Goal: Download file/media

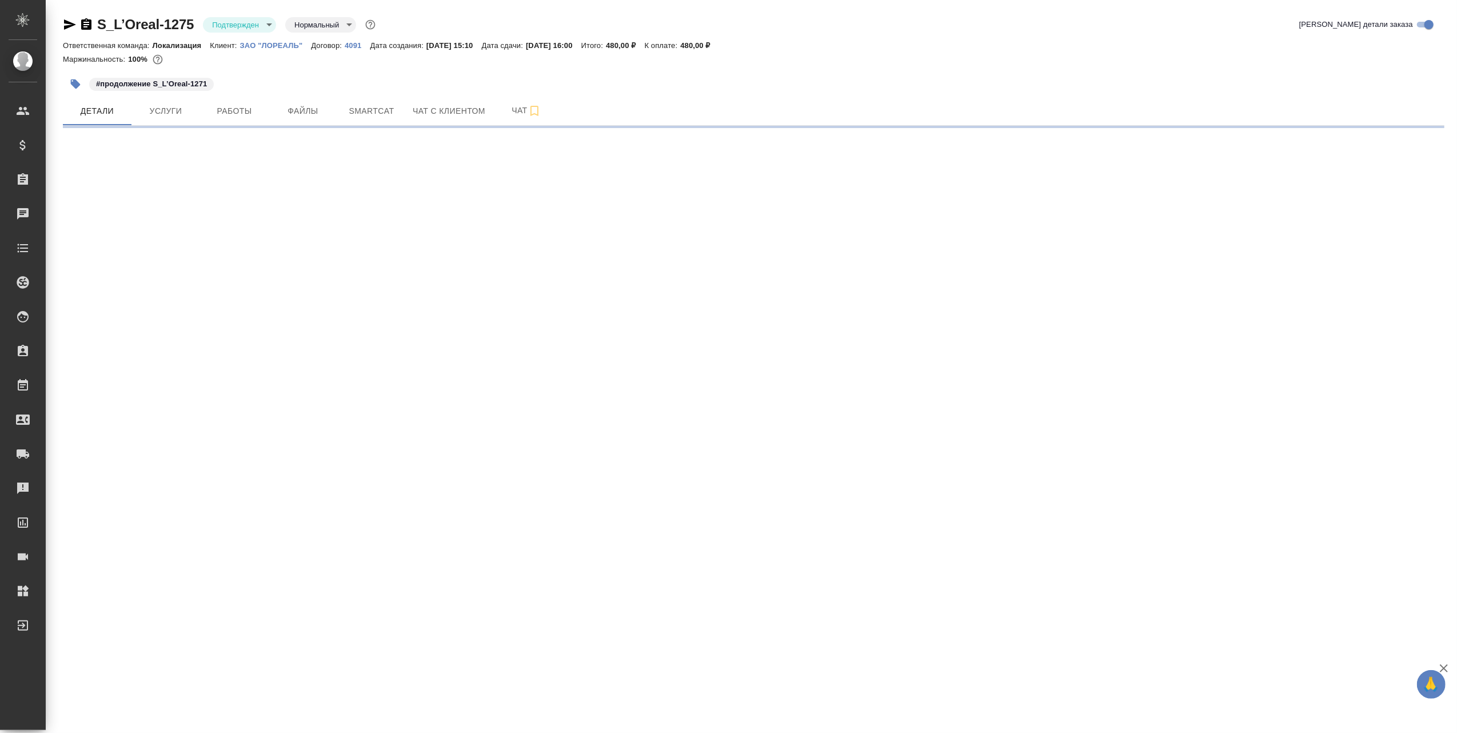
select select "RU"
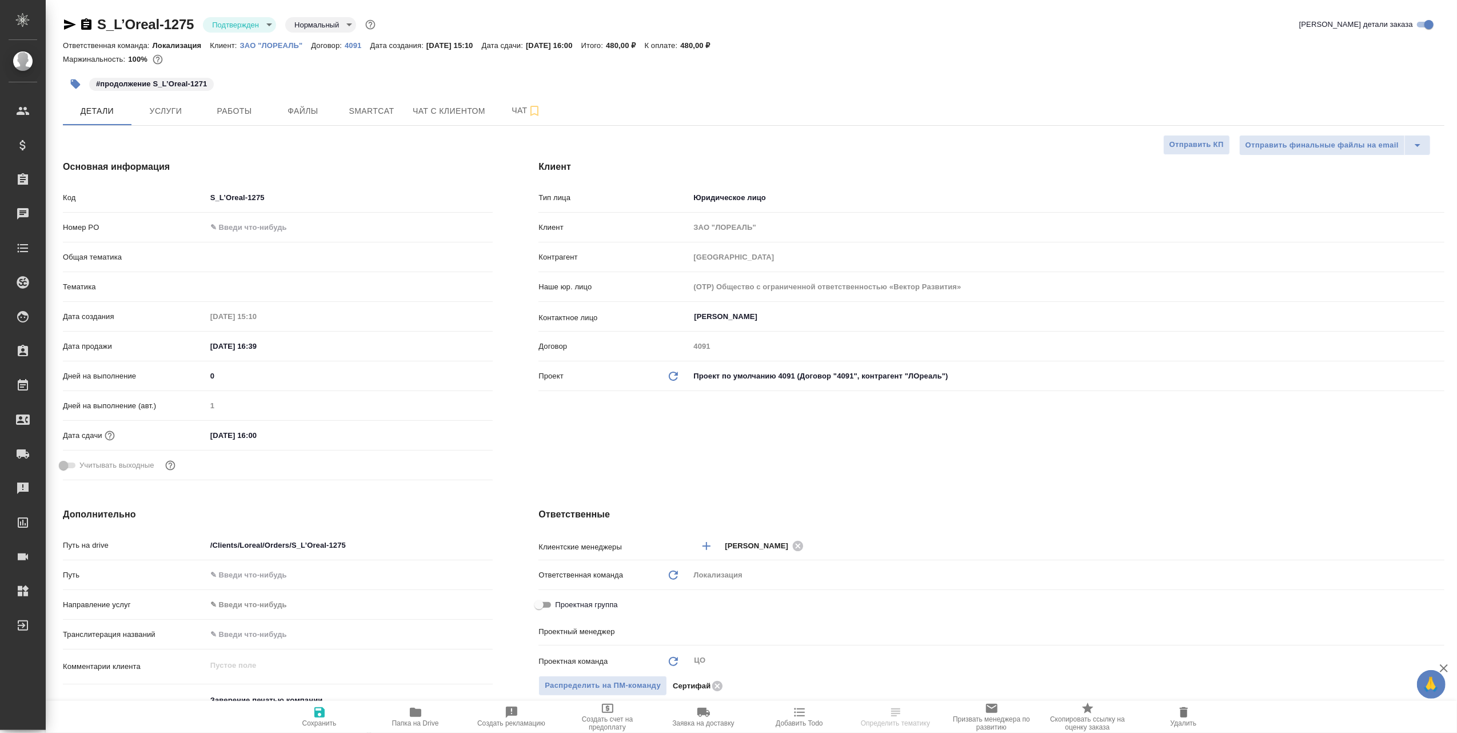
type textarea "x"
type input "[PERSON_NAME]"
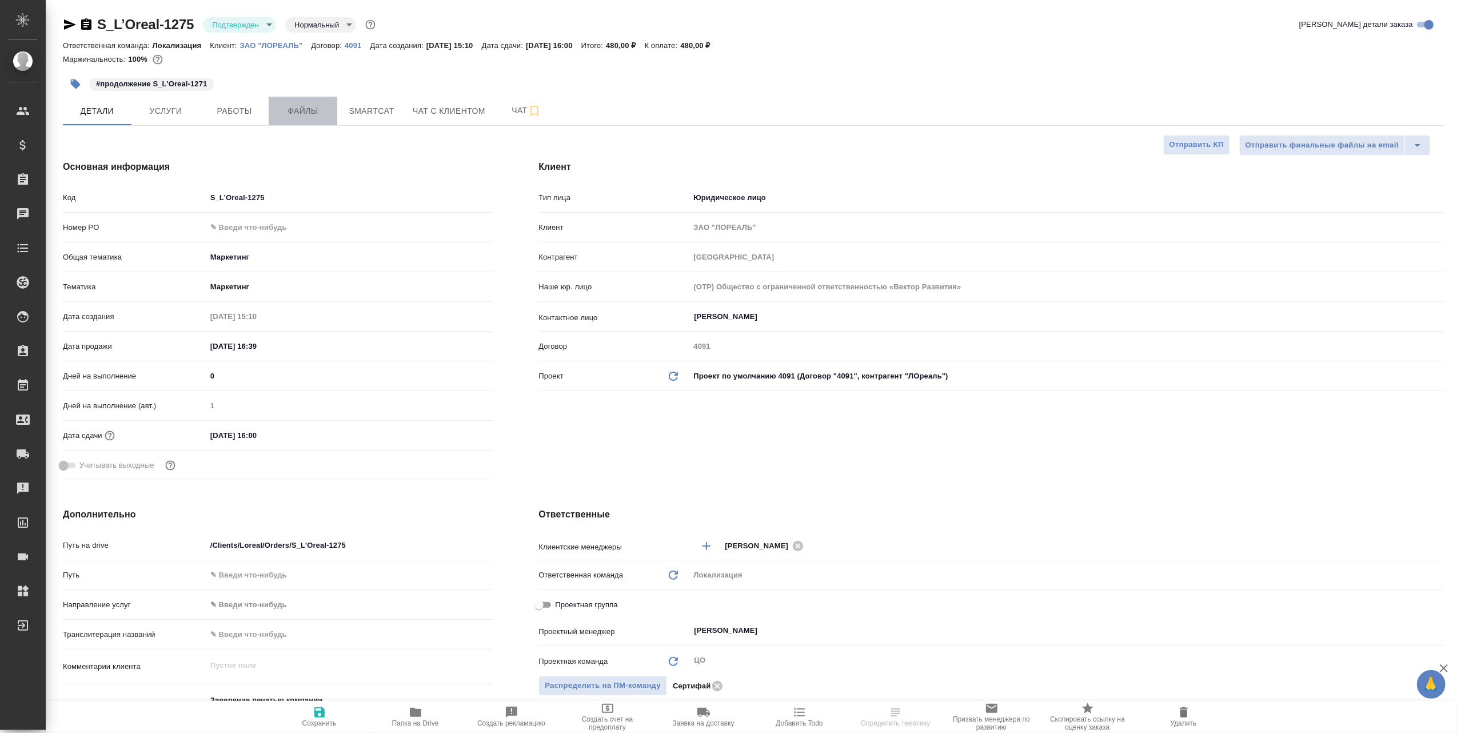
click at [312, 114] on span "Файлы" at bounding box center [303, 111] width 55 height 14
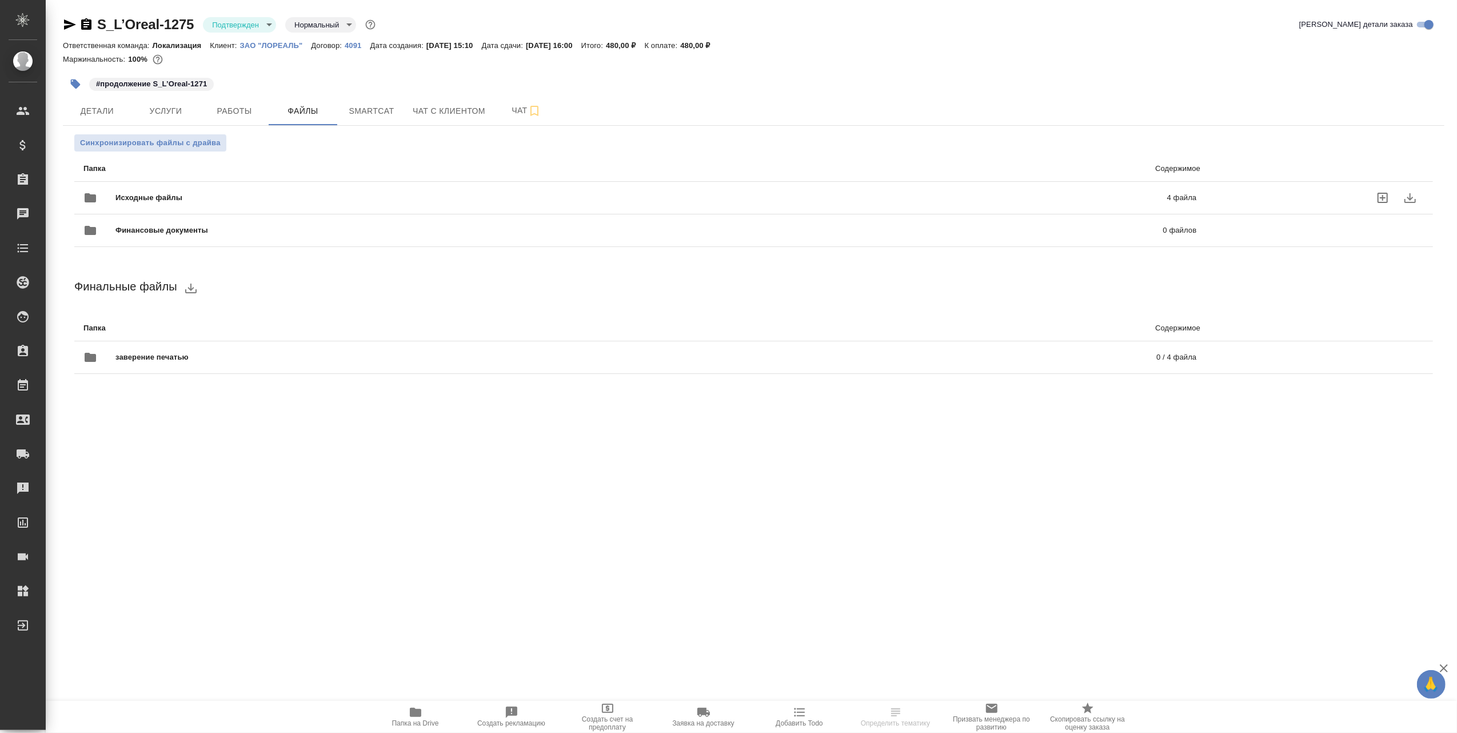
click at [278, 200] on span "Исходные файлы" at bounding box center [394, 197] width 559 height 11
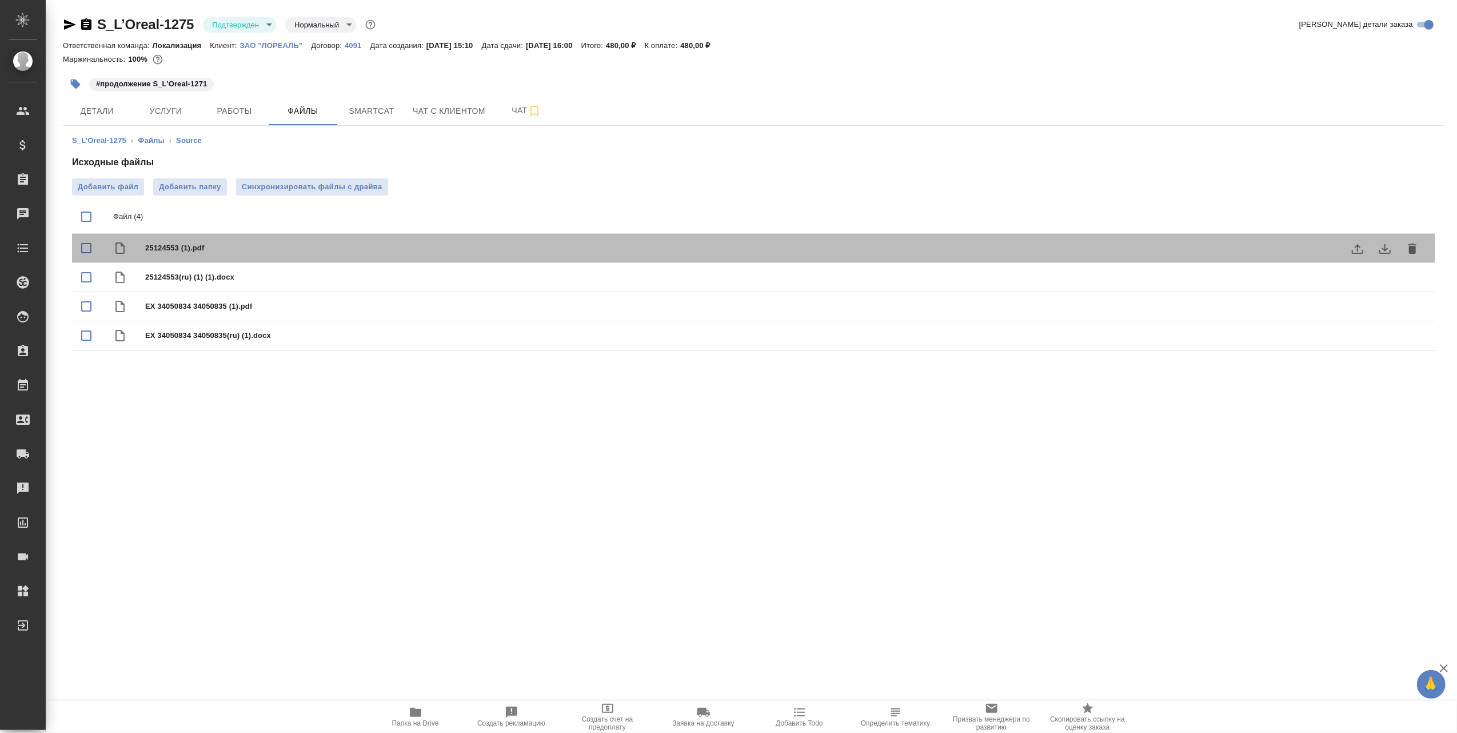
click at [166, 242] on span "25124553 (1).pdf" at bounding box center [776, 247] width 1263 height 11
checkbox input "true"
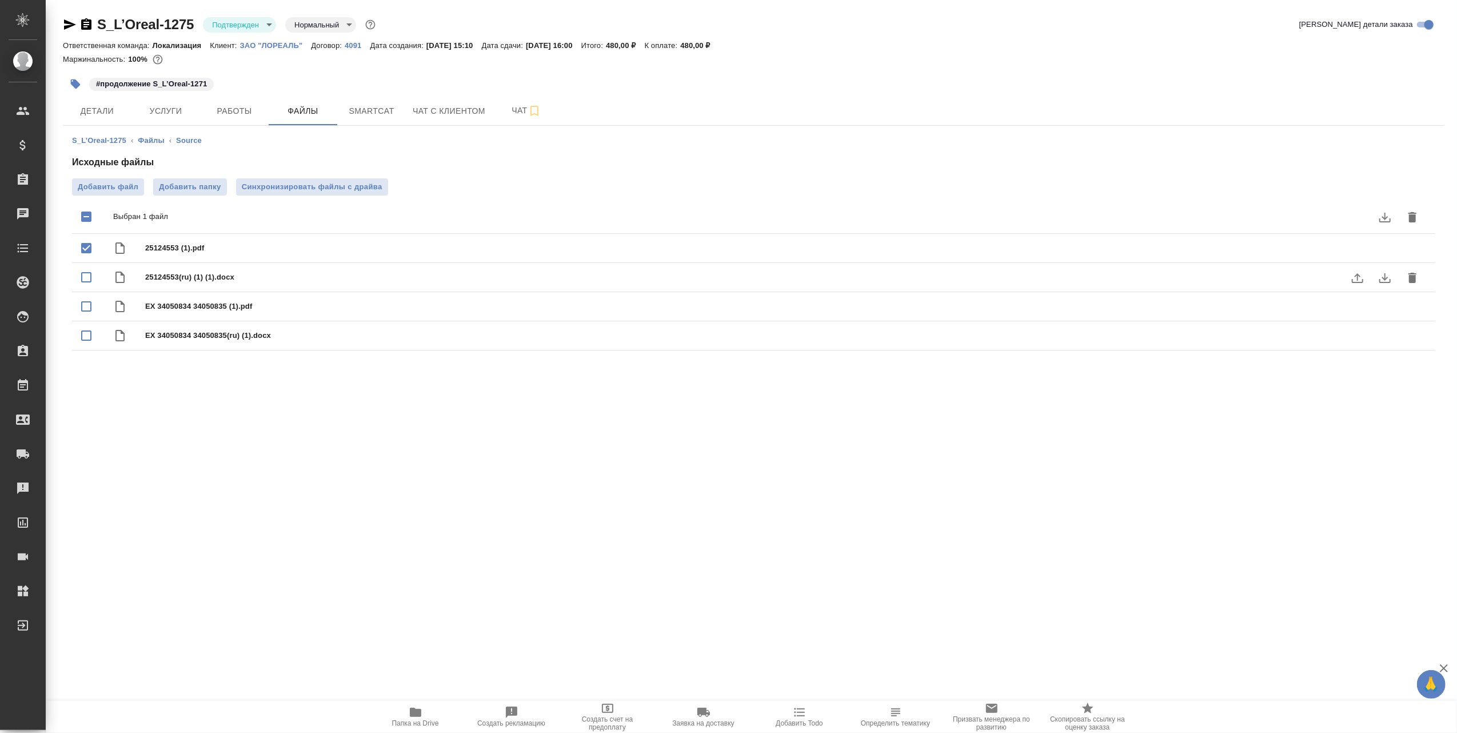
click at [89, 271] on input "checkbox" at bounding box center [86, 277] width 24 height 24
checkbox input "true"
click at [87, 306] on input "checkbox" at bounding box center [86, 306] width 24 height 24
checkbox input "true"
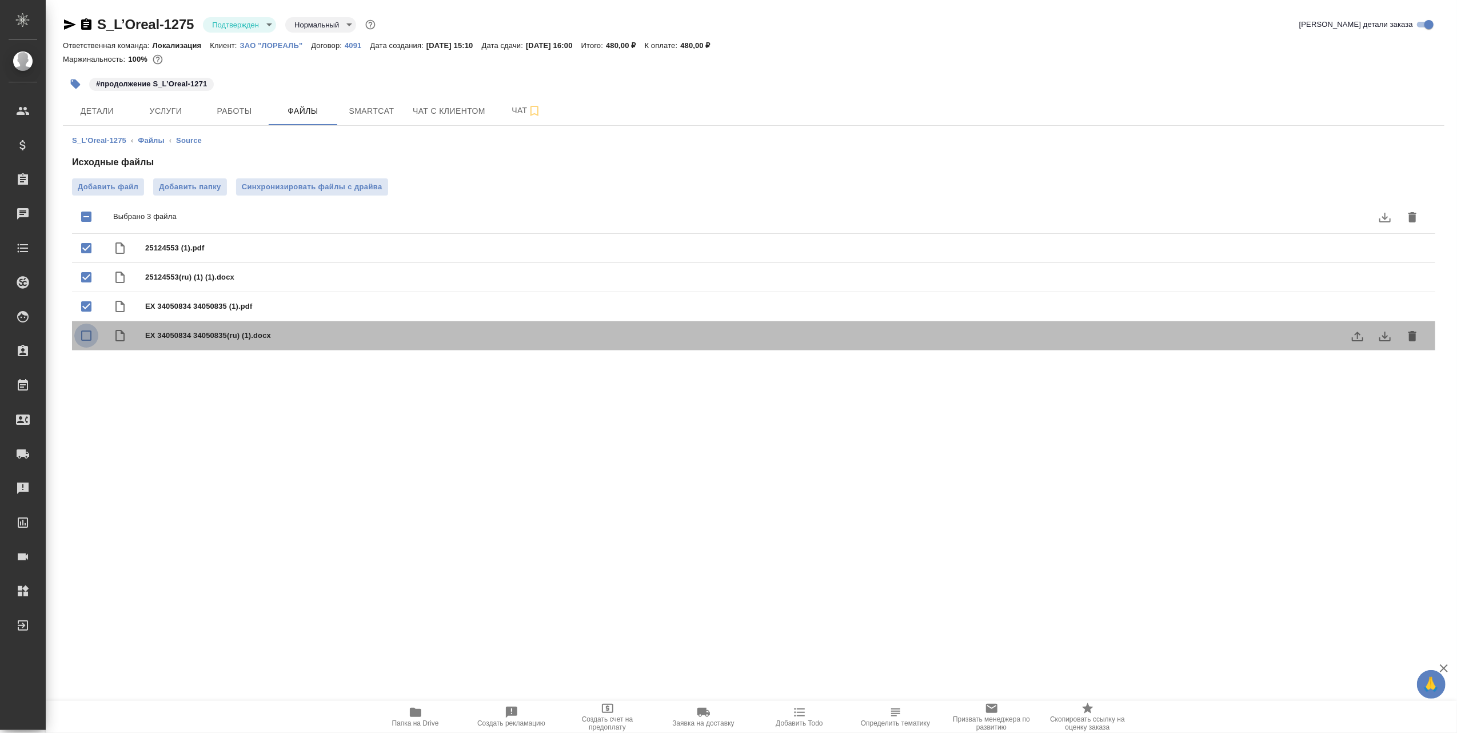
click at [88, 332] on input "checkbox" at bounding box center [86, 336] width 24 height 24
checkbox input "true"
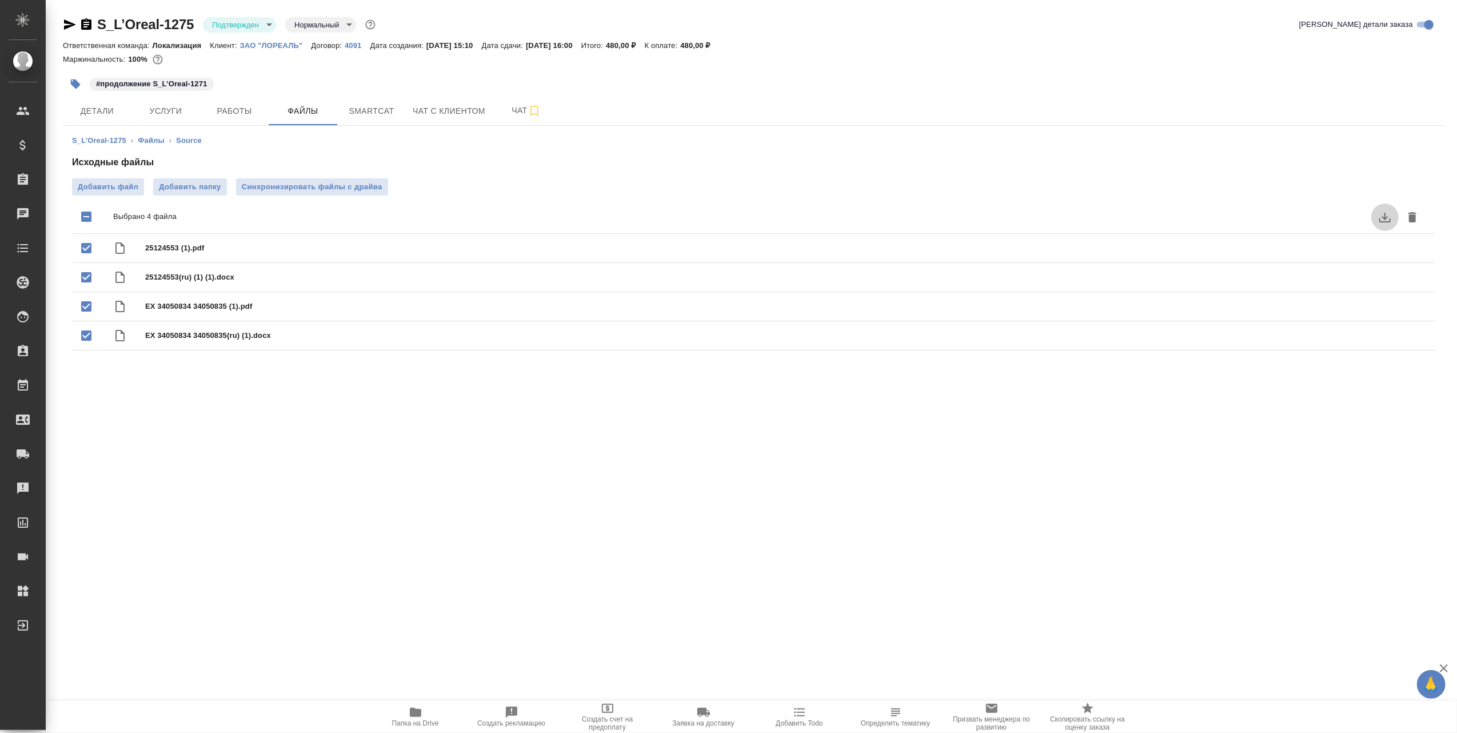
click at [1379, 214] on icon "download" at bounding box center [1385, 217] width 14 height 14
click at [165, 248] on span "25124553 (1).pdf" at bounding box center [776, 247] width 1263 height 11
checkbox input "true"
drag, startPoint x: 228, startPoint y: 80, endPoint x: 153, endPoint y: 83, distance: 74.4
click at [153, 83] on div "#продолжение S_L’Oreal-1271" at bounding box center [523, 83] width 921 height 25
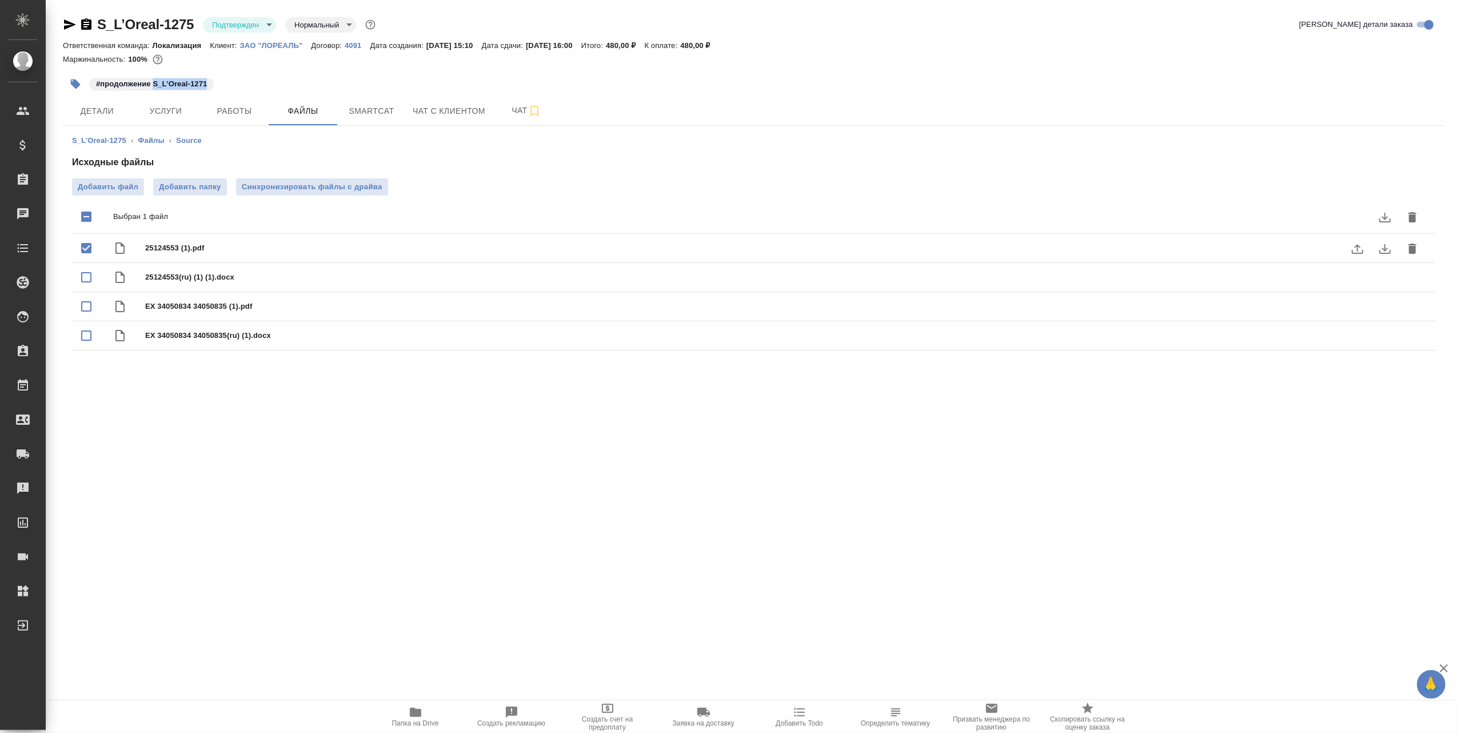
copy p "S_L’Oreal-1271"
click at [93, 113] on span "Детали" at bounding box center [97, 111] width 55 height 14
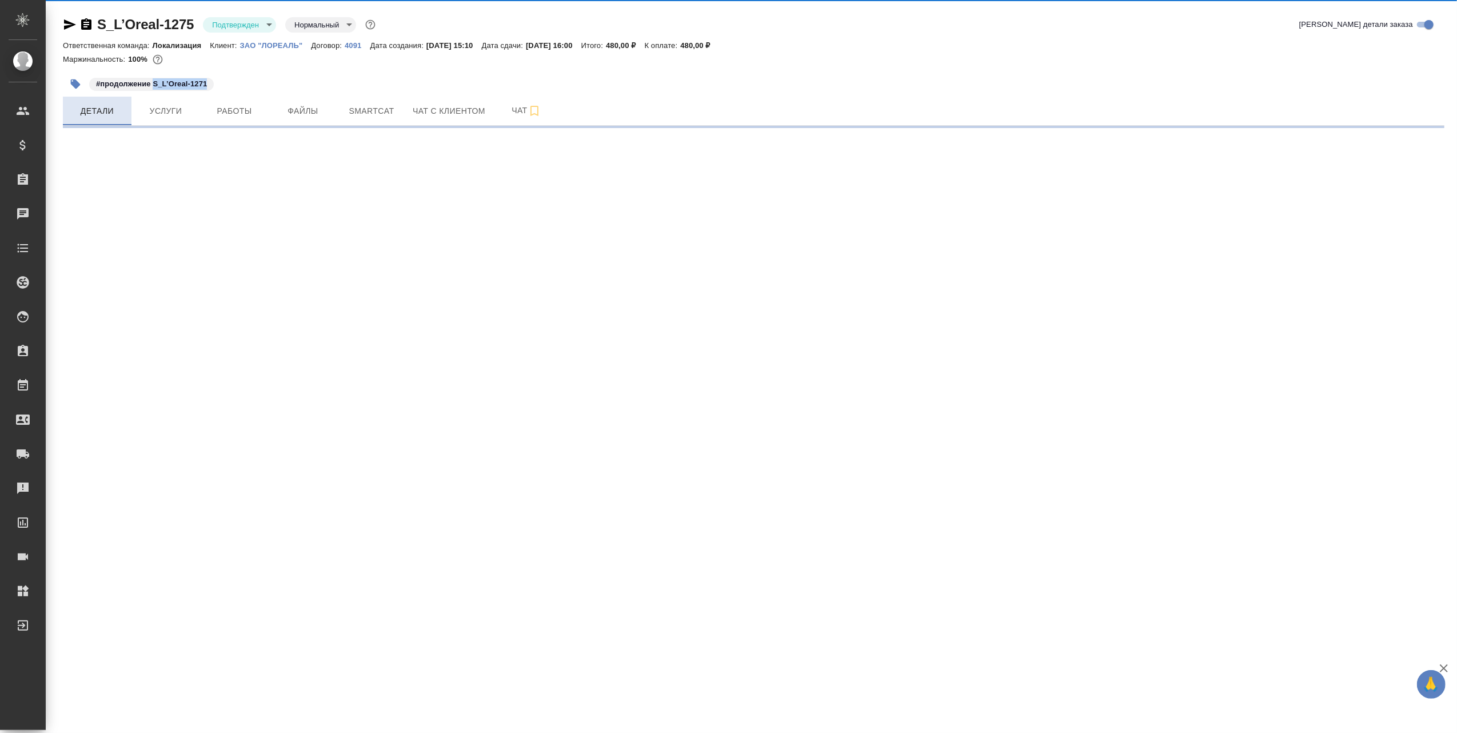
select select "RU"
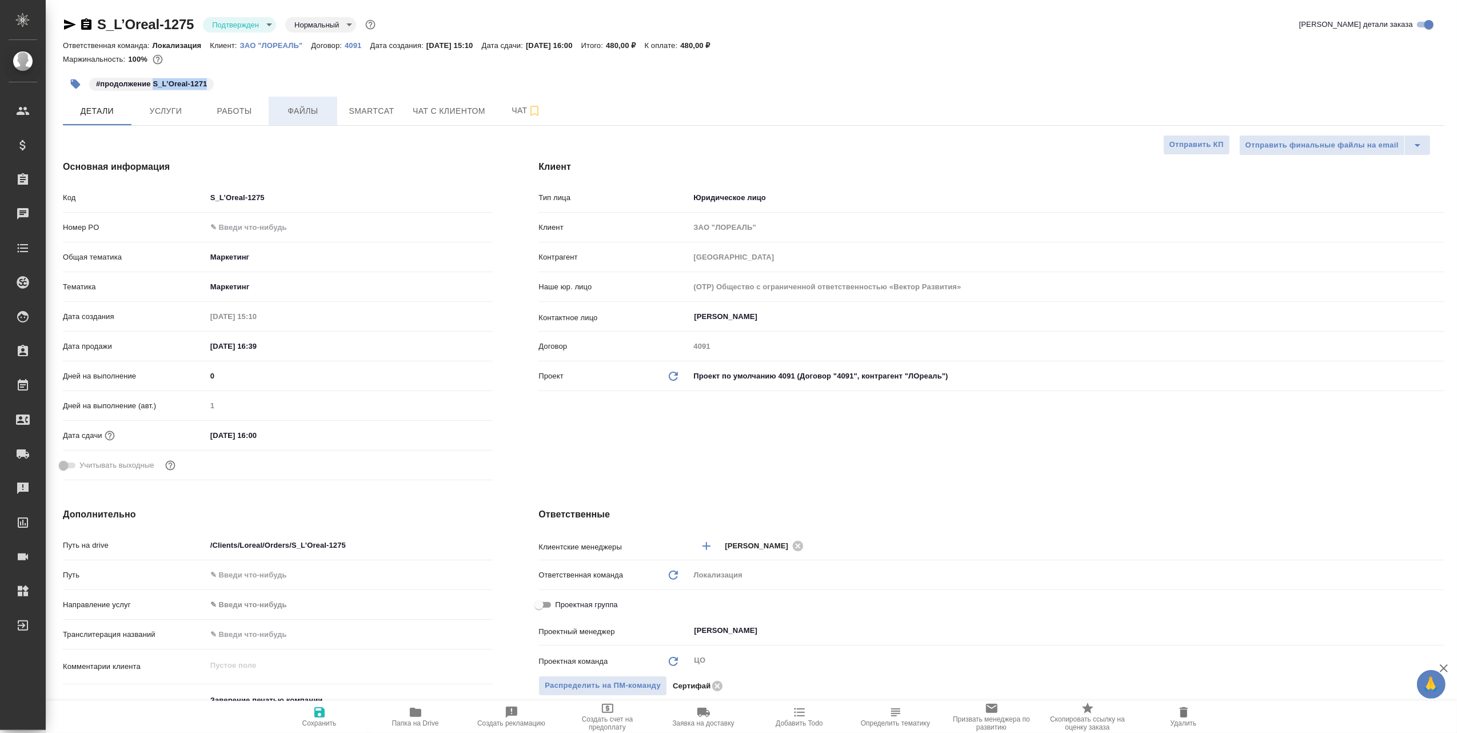
type textarea "x"
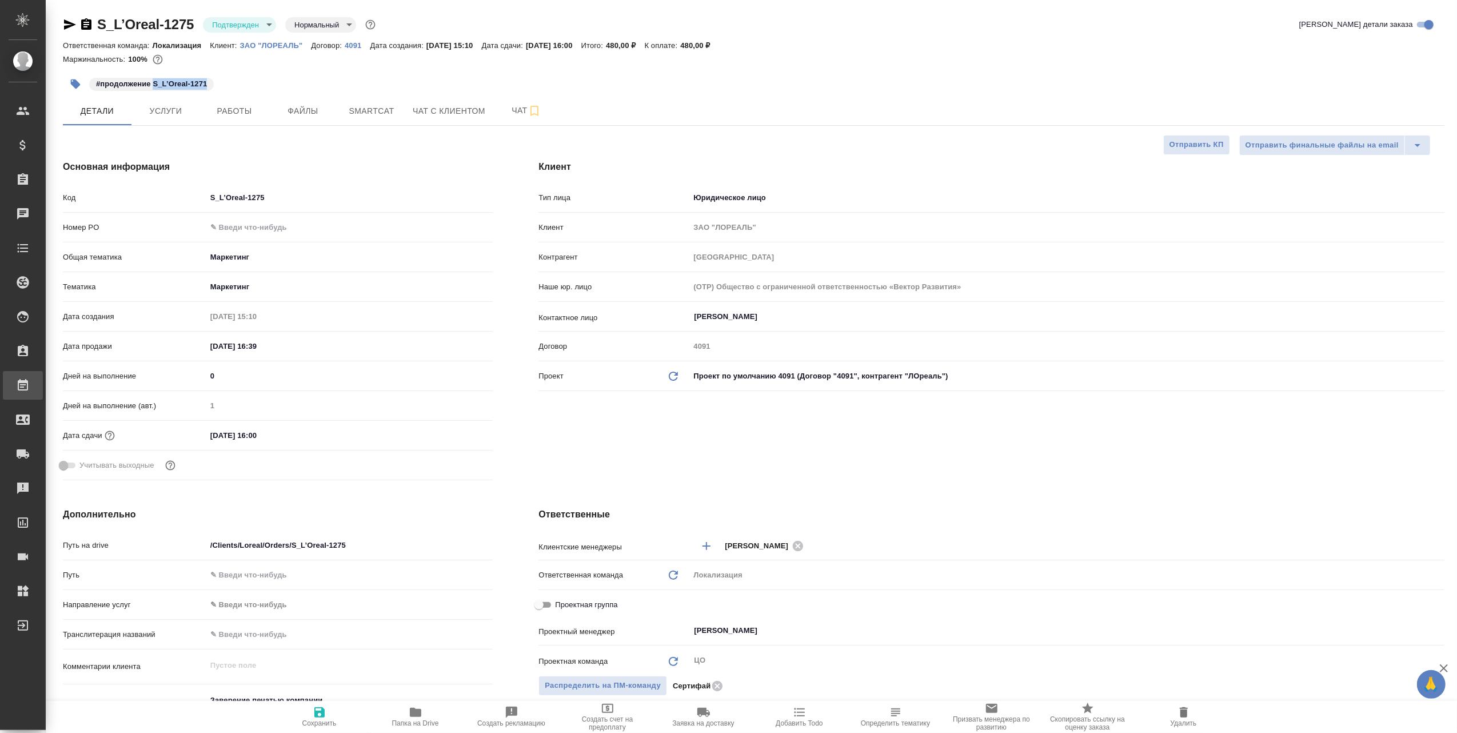
type textarea "x"
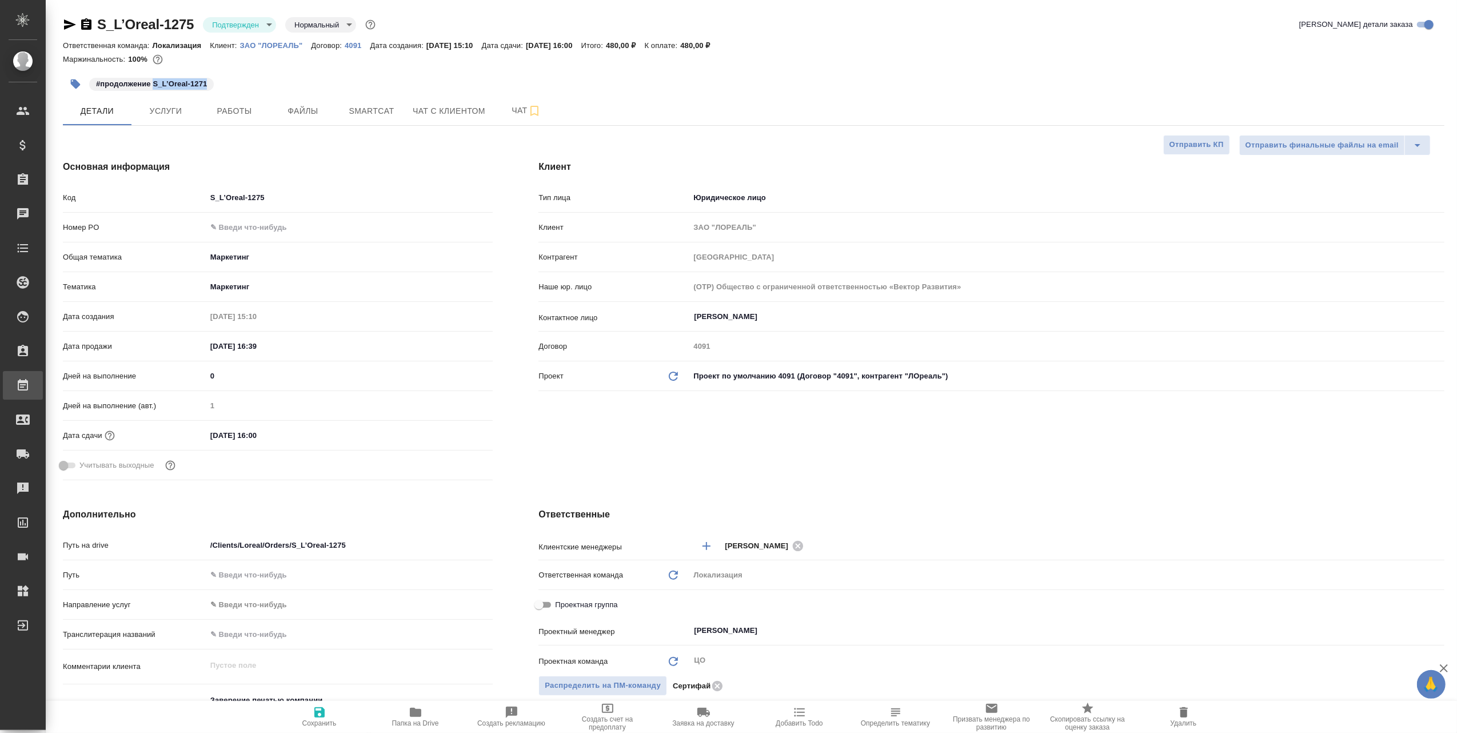
type textarea "x"
